Goal: Task Accomplishment & Management: Complete application form

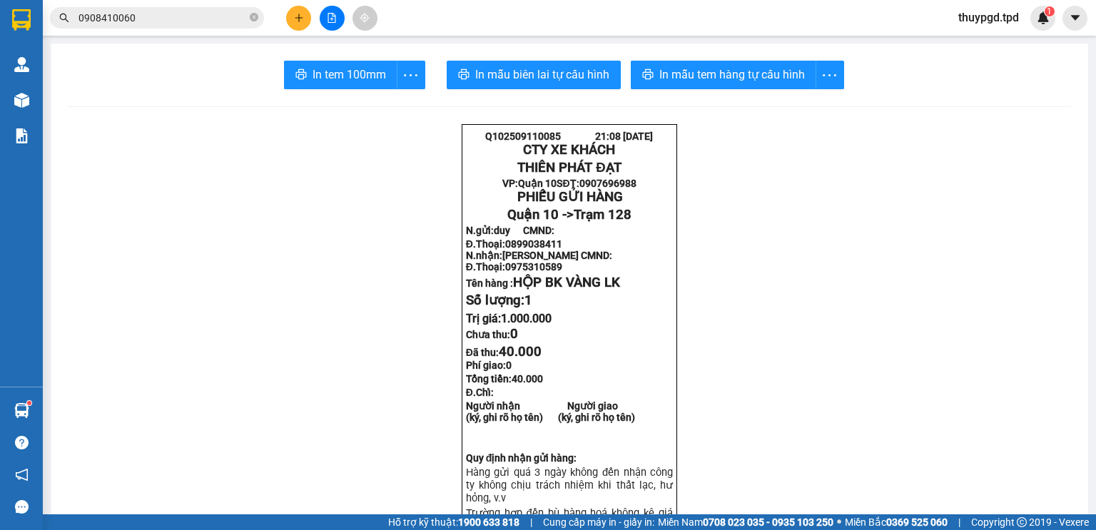
click at [292, 17] on button at bounding box center [298, 18] width 25 height 25
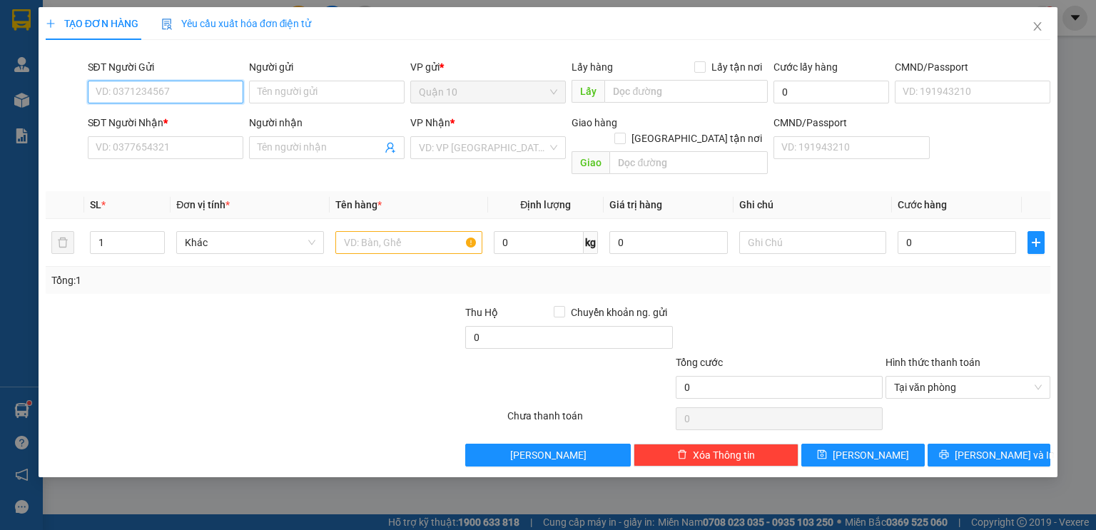
click at [136, 87] on input "SĐT Người Gửi" at bounding box center [166, 92] width 156 height 23
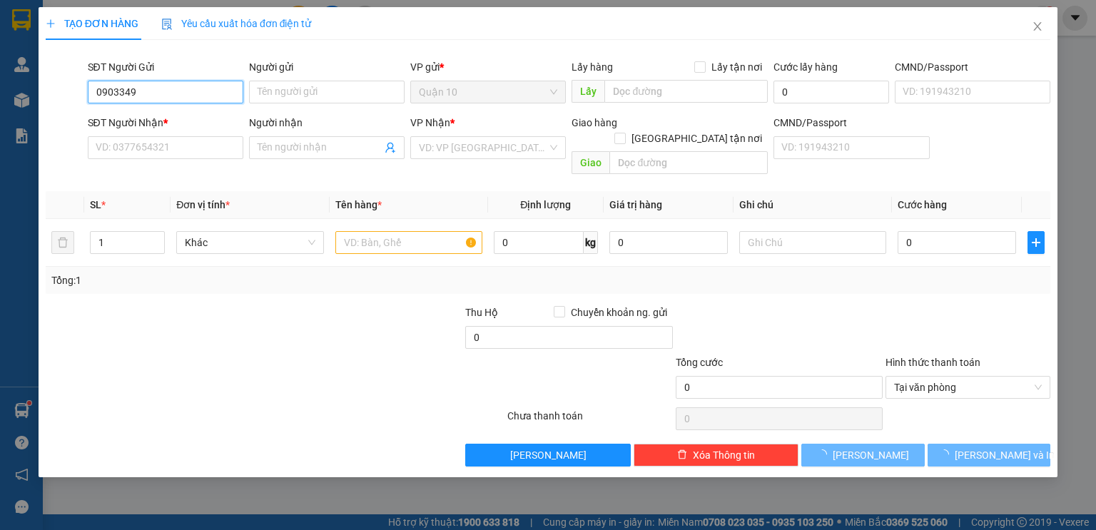
click at [151, 91] on input "0903349" at bounding box center [166, 92] width 156 height 23
click at [171, 91] on input "0903349" at bounding box center [166, 92] width 156 height 23
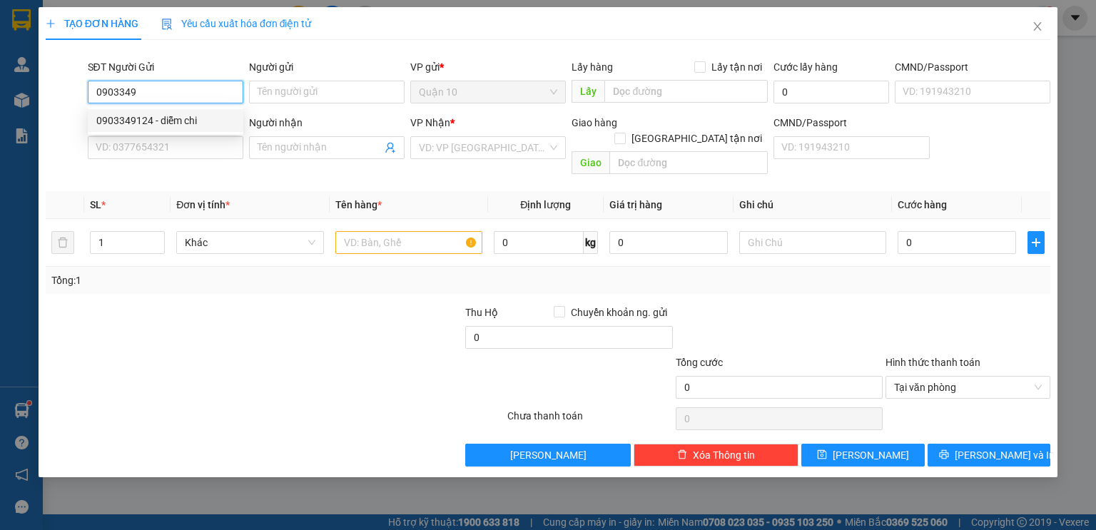
click at [171, 112] on div "0903349124 - diễm chi" at bounding box center [166, 120] width 156 height 23
type input "0903349124"
type input "diễm chi"
type input "083206003042"
type input "0966573752"
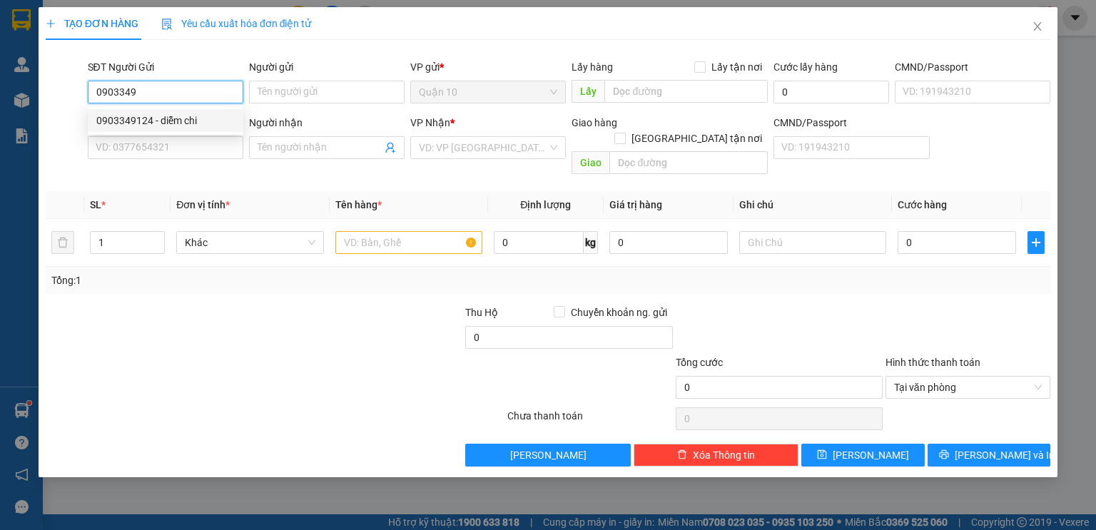
type input "tuyết -GỌI GẤP"
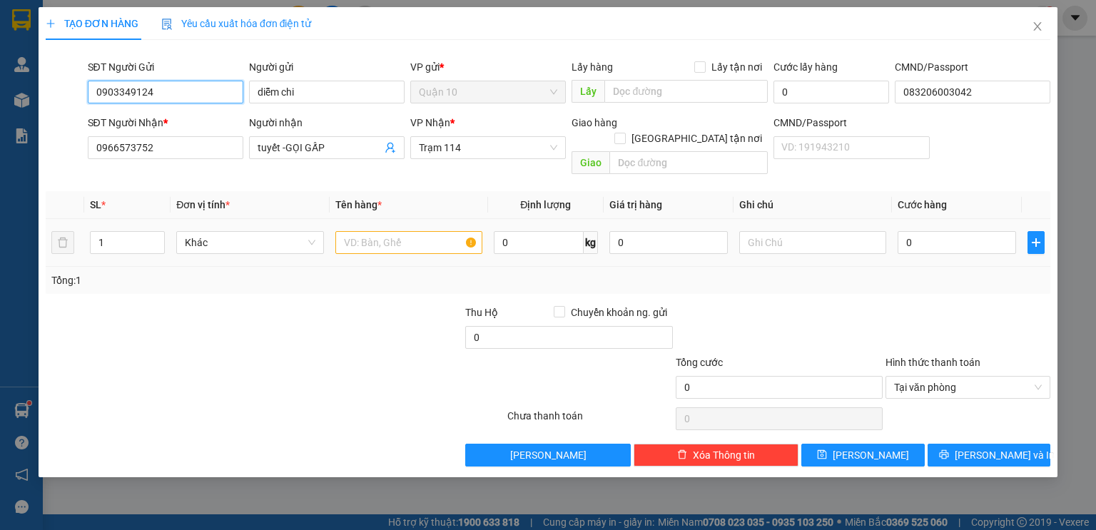
type input "0903349124"
click at [348, 231] on input "text" at bounding box center [409, 242] width 147 height 23
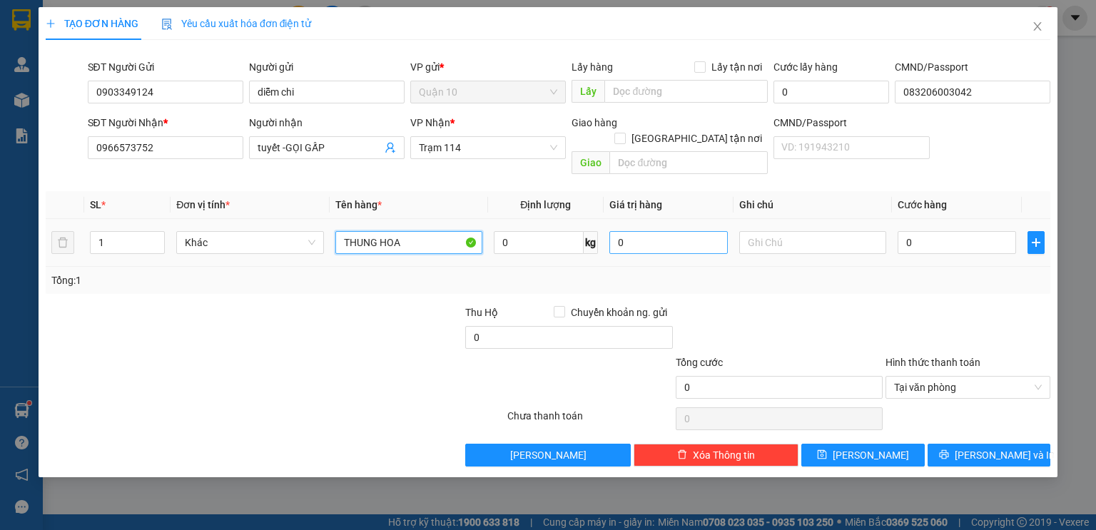
type input "THUNG HOA"
click at [614, 231] on input "0" at bounding box center [669, 242] width 119 height 23
type input "500.000"
click at [825, 272] on div "Tổng: 1" at bounding box center [548, 280] width 1005 height 27
click at [828, 271] on div "Tổng: 1" at bounding box center [548, 280] width 1005 height 27
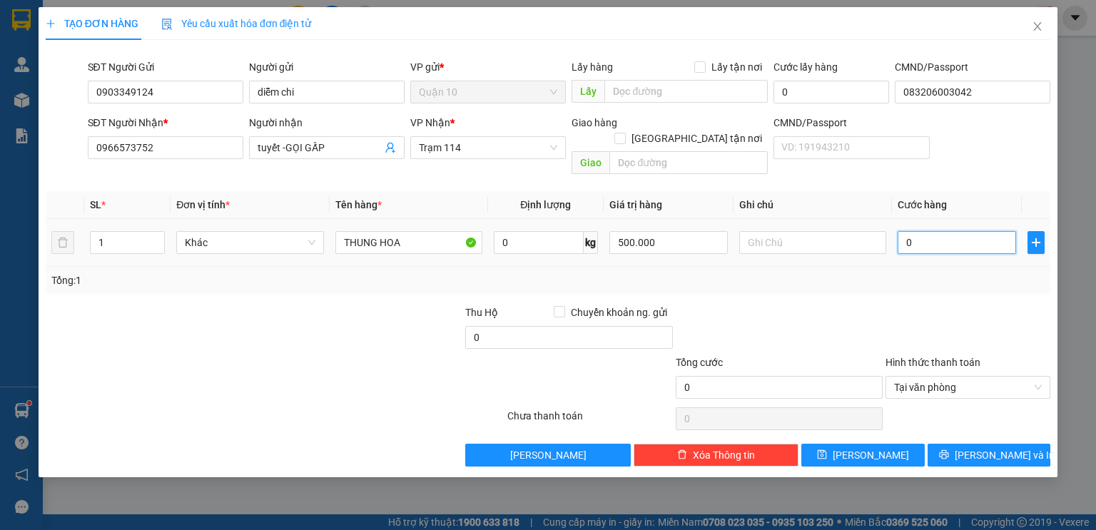
click at [902, 231] on input "0" at bounding box center [957, 242] width 119 height 23
type input "5"
click at [896, 273] on div "Tổng: 1" at bounding box center [548, 281] width 994 height 16
type input "50.000"
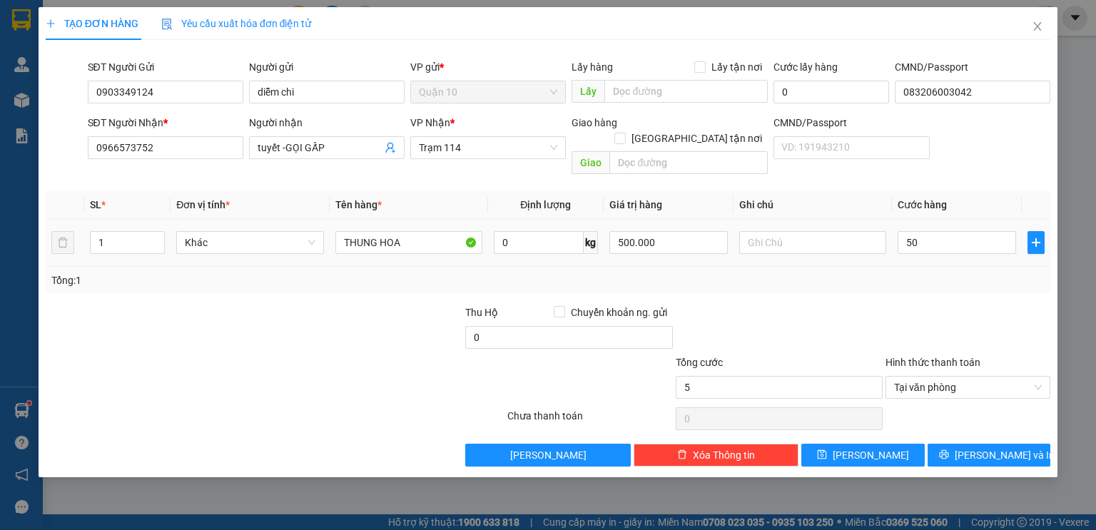
type input "50.000"
click at [948, 444] on button "[PERSON_NAME] và In" at bounding box center [989, 455] width 123 height 23
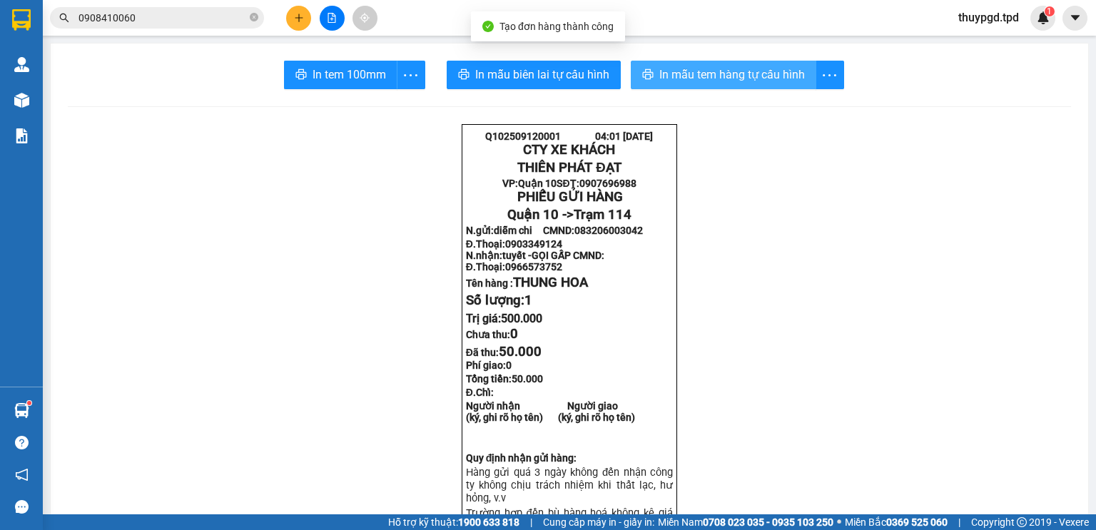
click at [710, 76] on span "In mẫu tem hàng tự cấu hình" at bounding box center [733, 75] width 146 height 18
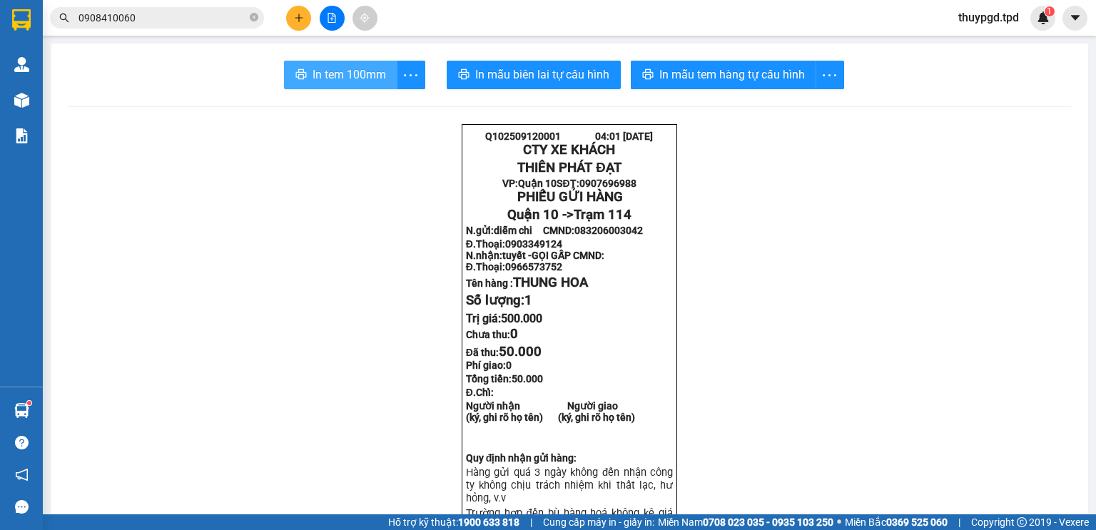
click at [337, 76] on span "In tem 100mm" at bounding box center [350, 75] width 74 height 18
